Goal: Task Accomplishment & Management: Manage account settings

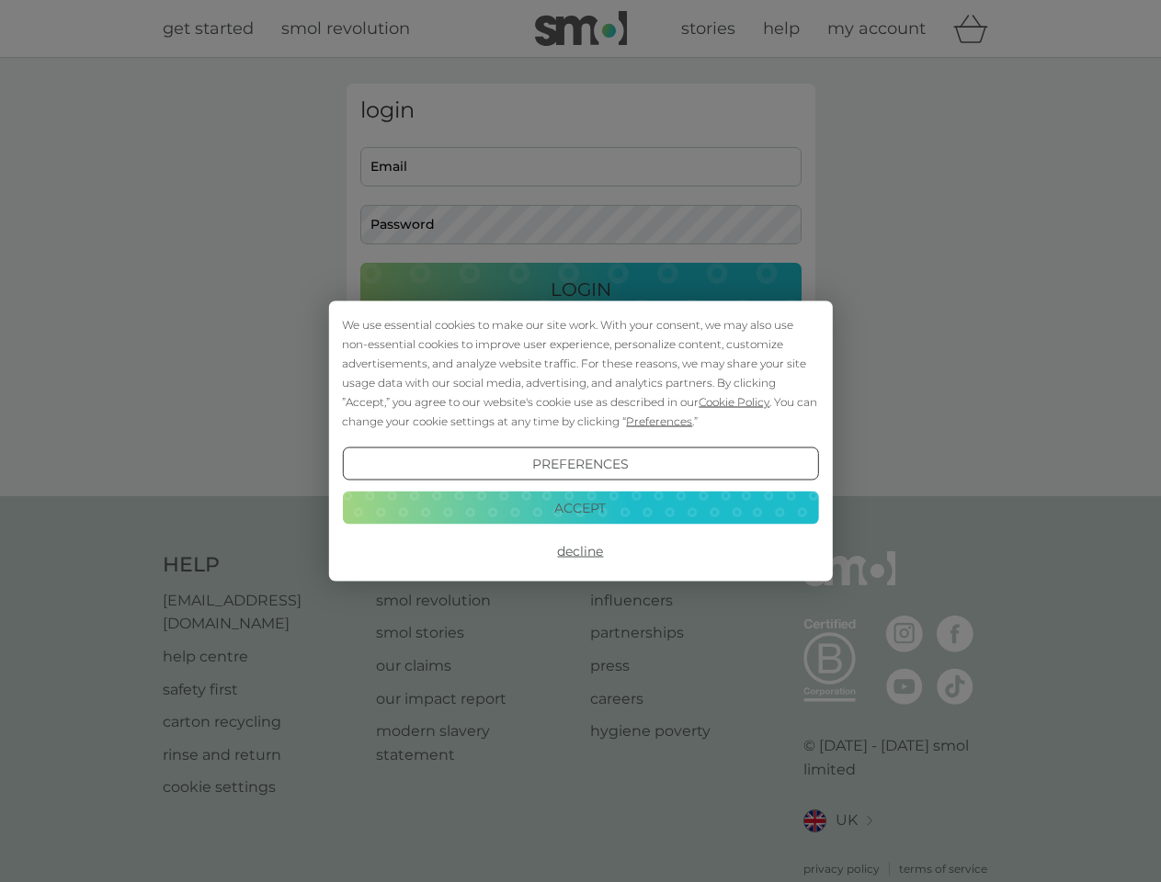
click at [734, 402] on span "Cookie Policy" at bounding box center [734, 402] width 71 height 14
click at [657, 421] on div "login Email Password Login ● ● ● ● ● ● ● ● ● ● ● ● ● ● ● ● ● ● ● ● ● ● ● ● ● ● …" at bounding box center [581, 277] width 469 height 387
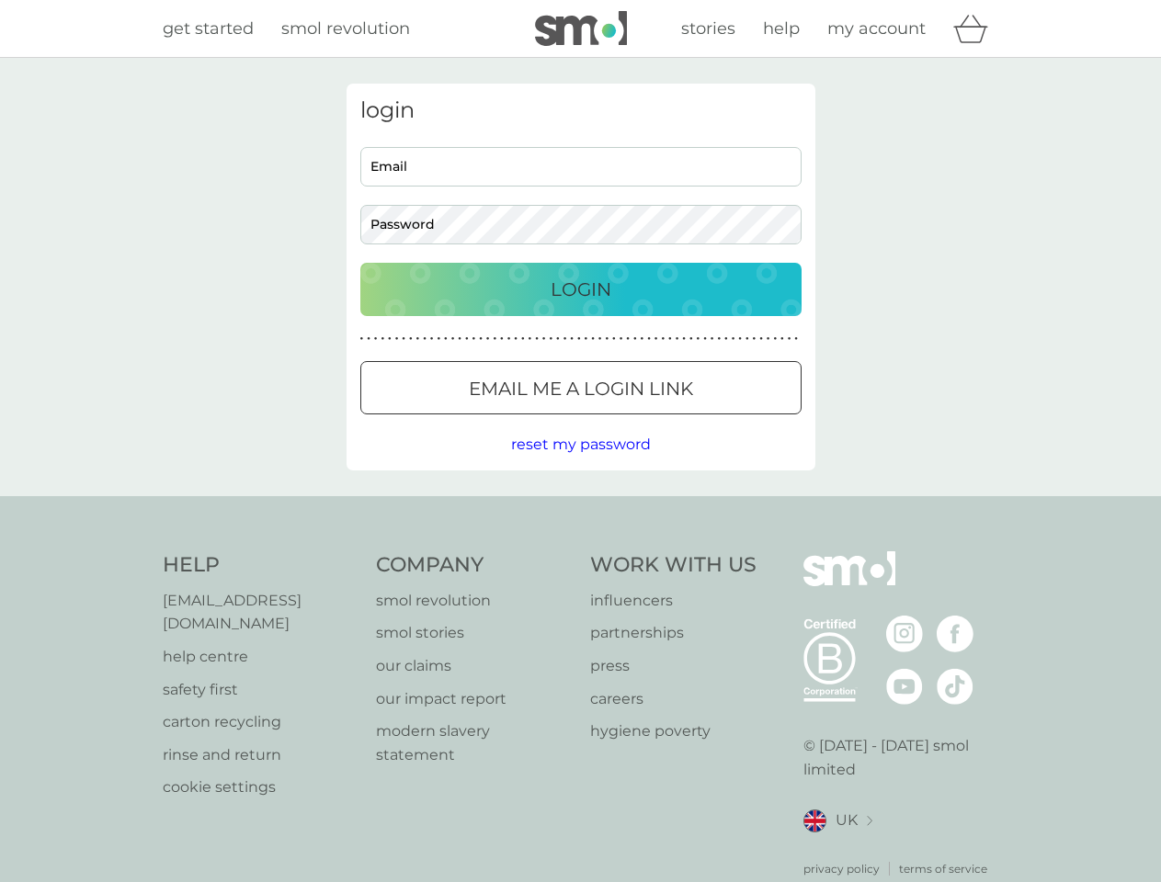
click at [580, 464] on div "login Email Password Login ● ● ● ● ● ● ● ● ● ● ● ● ● ● ● ● ● ● ● ● ● ● ● ● ● ● …" at bounding box center [581, 277] width 469 height 387
click at [580, 551] on div "Help [EMAIL_ADDRESS][DOMAIN_NAME] help centre safety first carton recycling rin…" at bounding box center [581, 714] width 836 height 326
click at [580, 507] on div "Help [EMAIL_ADDRESS][DOMAIN_NAME] help centre safety first carton recycling rin…" at bounding box center [580, 714] width 1161 height 437
